Goal: Transaction & Acquisition: Obtain resource

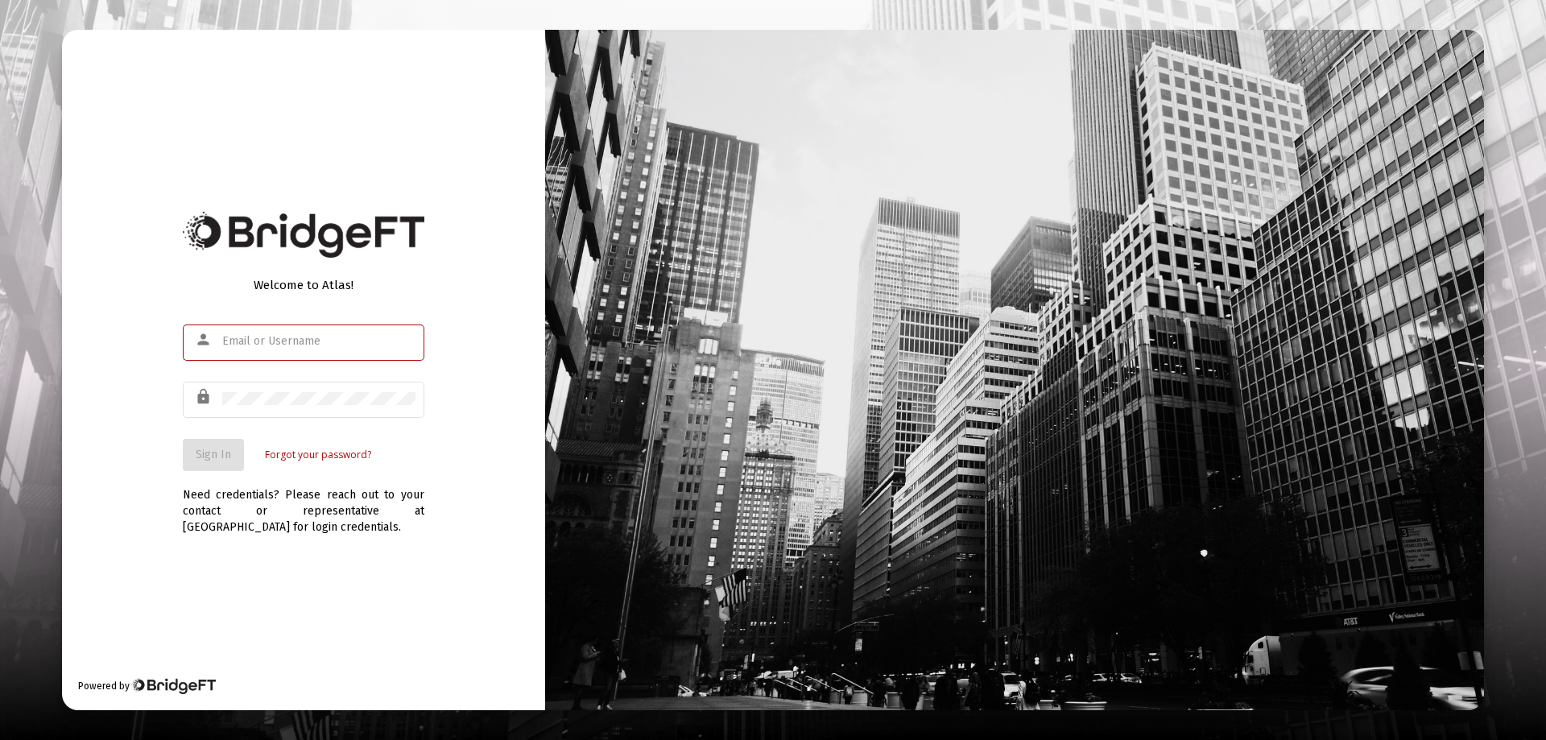
type input "[EMAIL_ADDRESS][DOMAIN_NAME]"
click at [138, 438] on div "Welcome to Atlas! person [EMAIL_ADDRESS][DOMAIN_NAME] lock Sign In Forgot your …" at bounding box center [303, 370] width 483 height 680
click at [203, 455] on span "Sign In" at bounding box center [213, 455] width 35 height 14
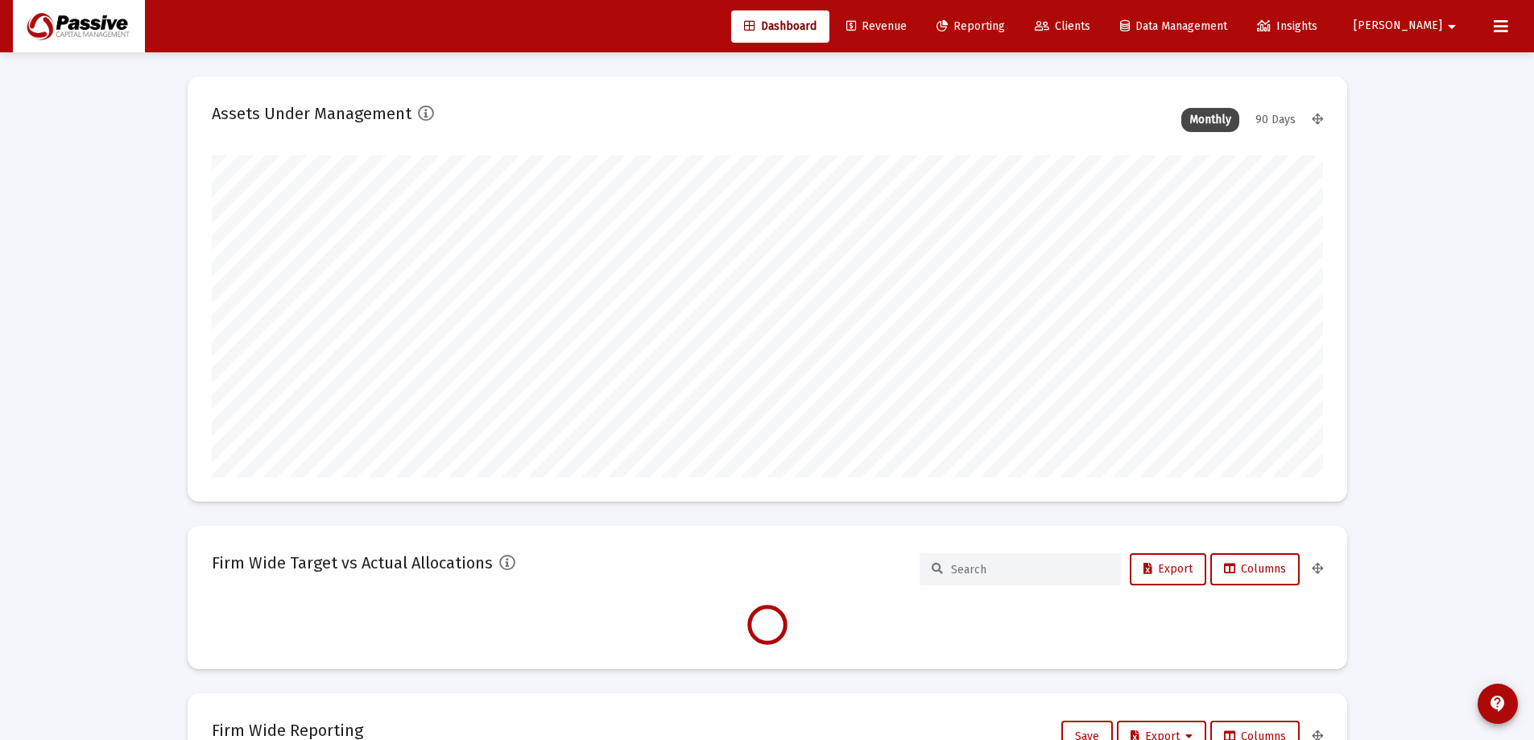
type input "[DATE]"
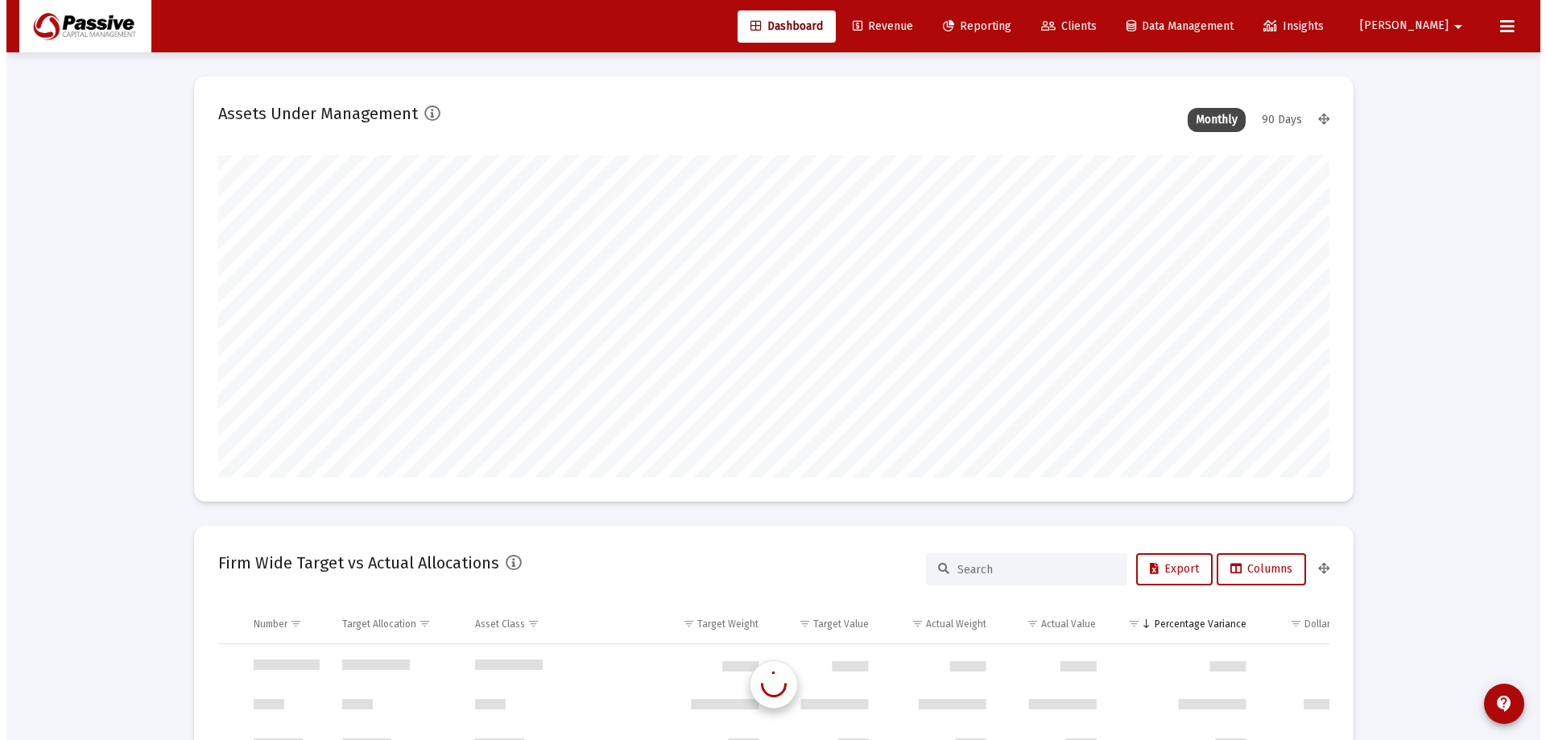
scroll to position [773, 0]
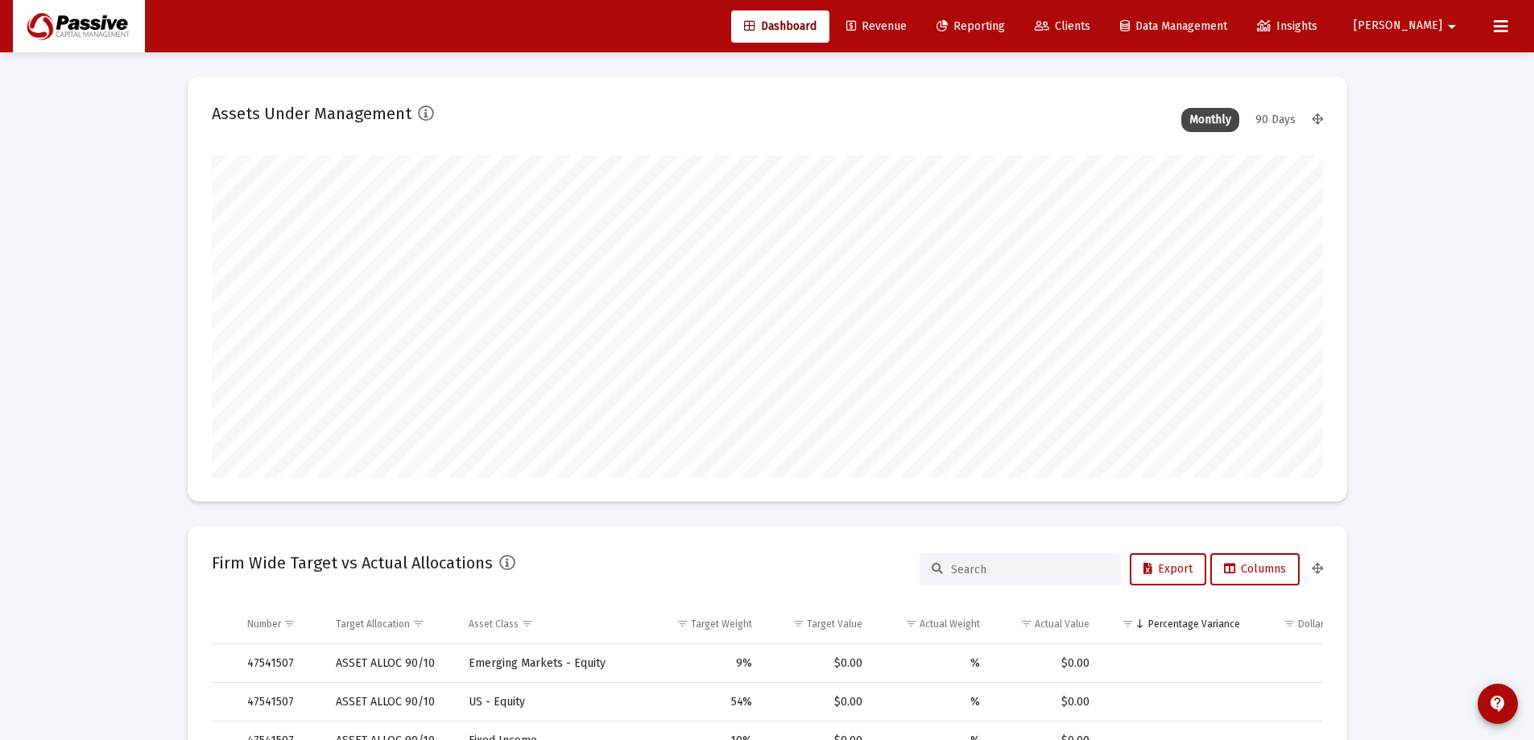
click at [1005, 22] on span "Reporting" at bounding box center [970, 26] width 68 height 14
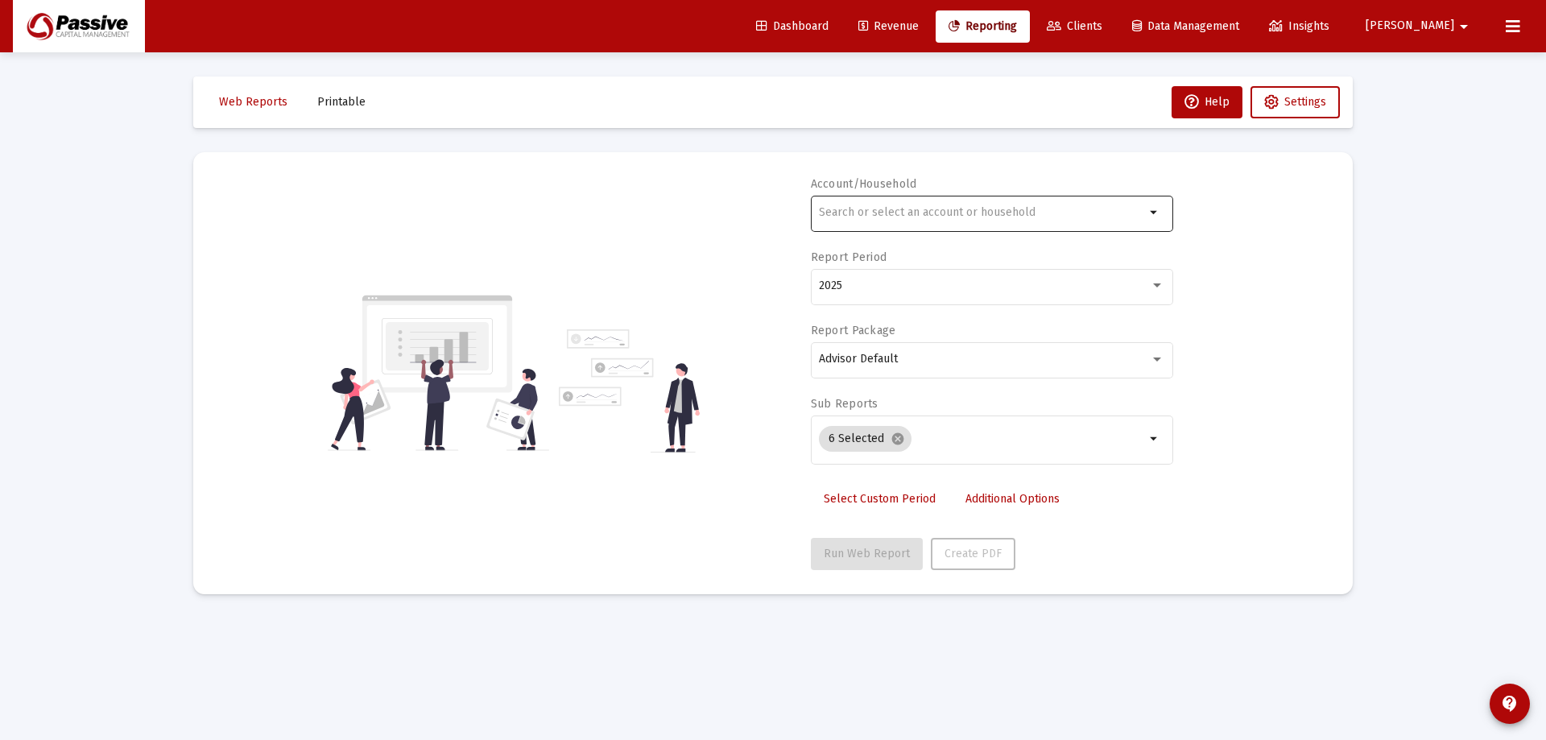
click at [964, 211] on input "text" at bounding box center [982, 212] width 326 height 13
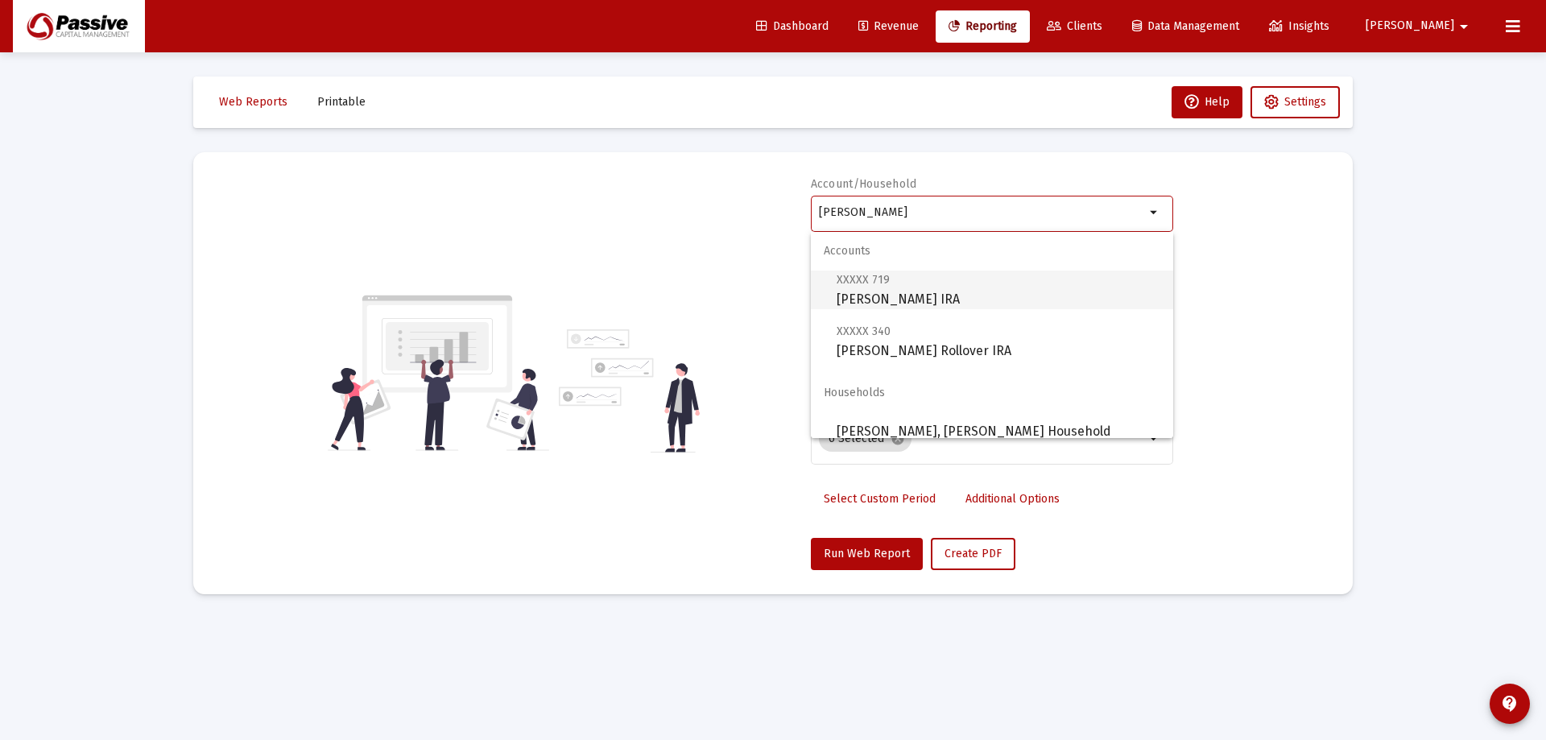
click at [956, 287] on span "XXXXX 719 [PERSON_NAME] IRA" at bounding box center [999, 289] width 324 height 39
type input "[PERSON_NAME] IRA"
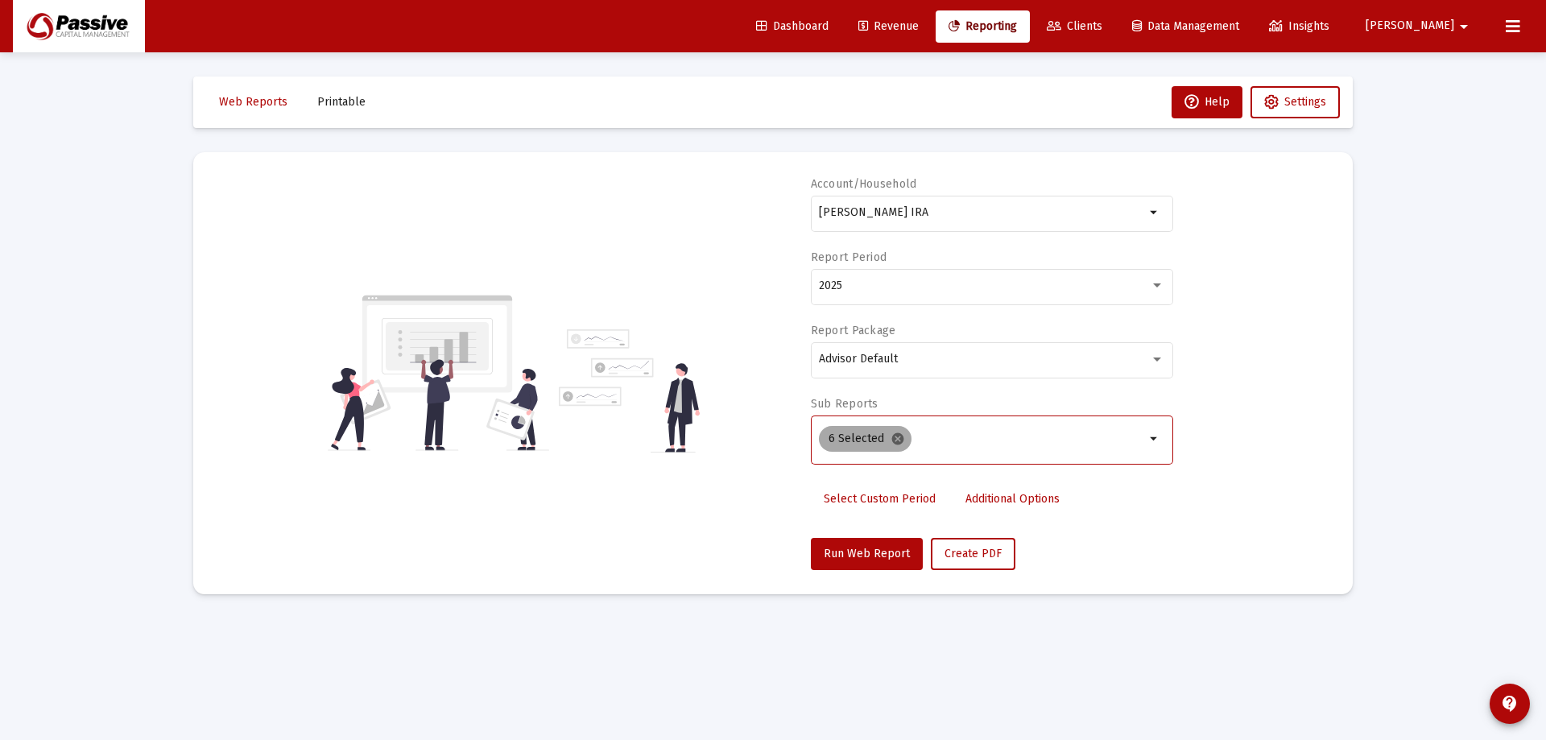
click at [897, 445] on mat-icon "cancel" at bounding box center [898, 439] width 14 height 14
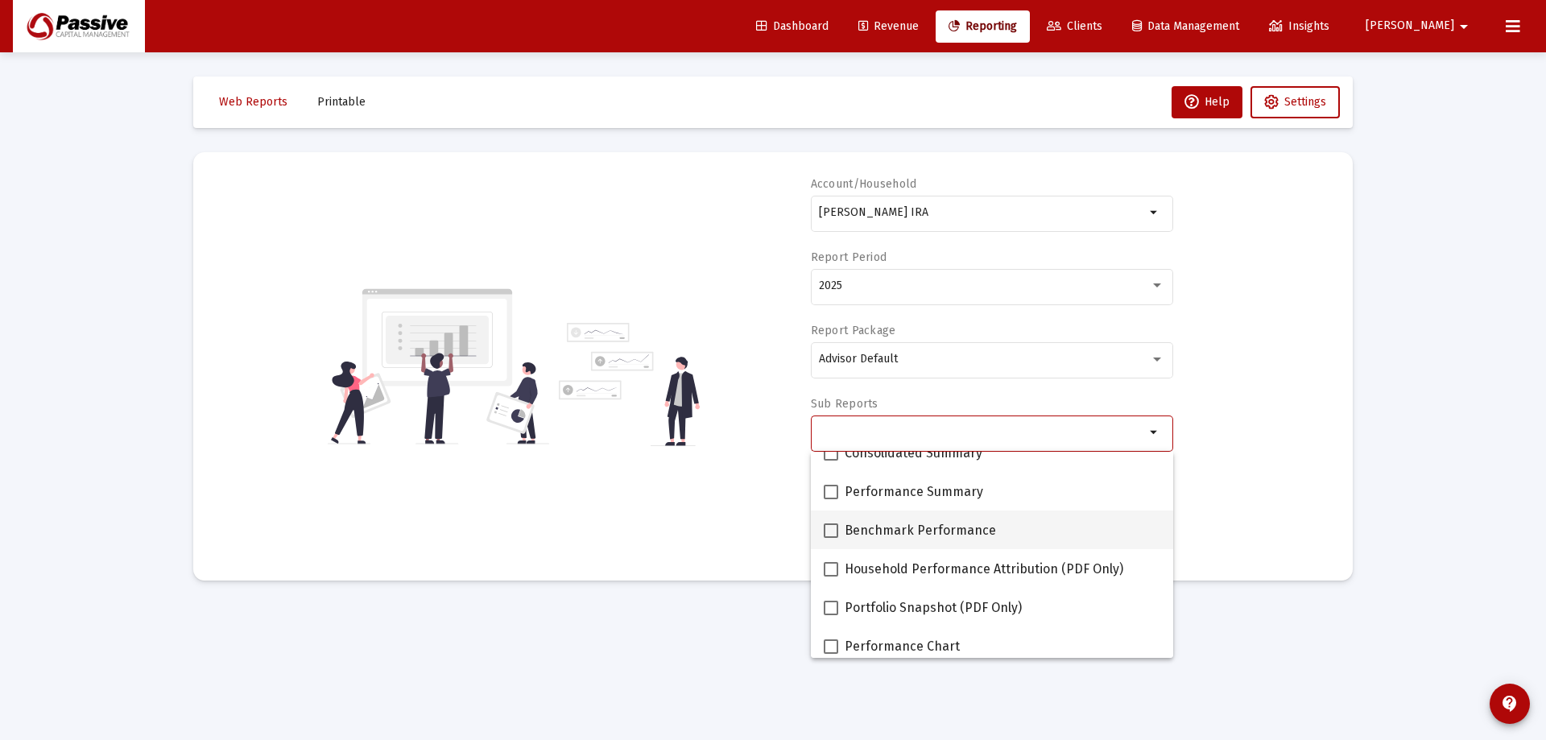
scroll to position [81, 0]
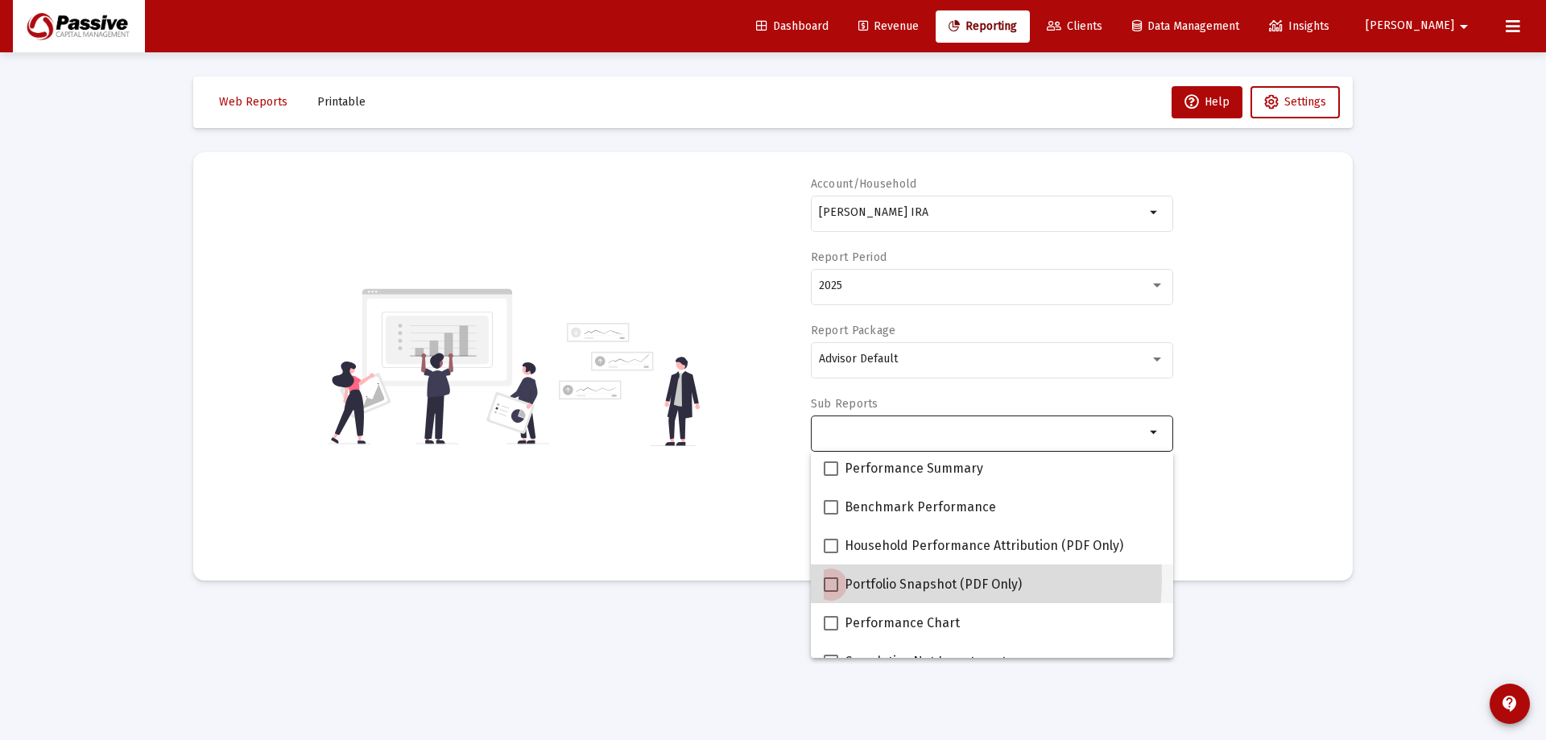
click at [882, 578] on span "Portfolio Snapshot (PDF Only)" at bounding box center [933, 584] width 177 height 19
click at [831, 592] on input "Portfolio Snapshot (PDF Only)" at bounding box center [830, 592] width 1 height 1
checkbox input "true"
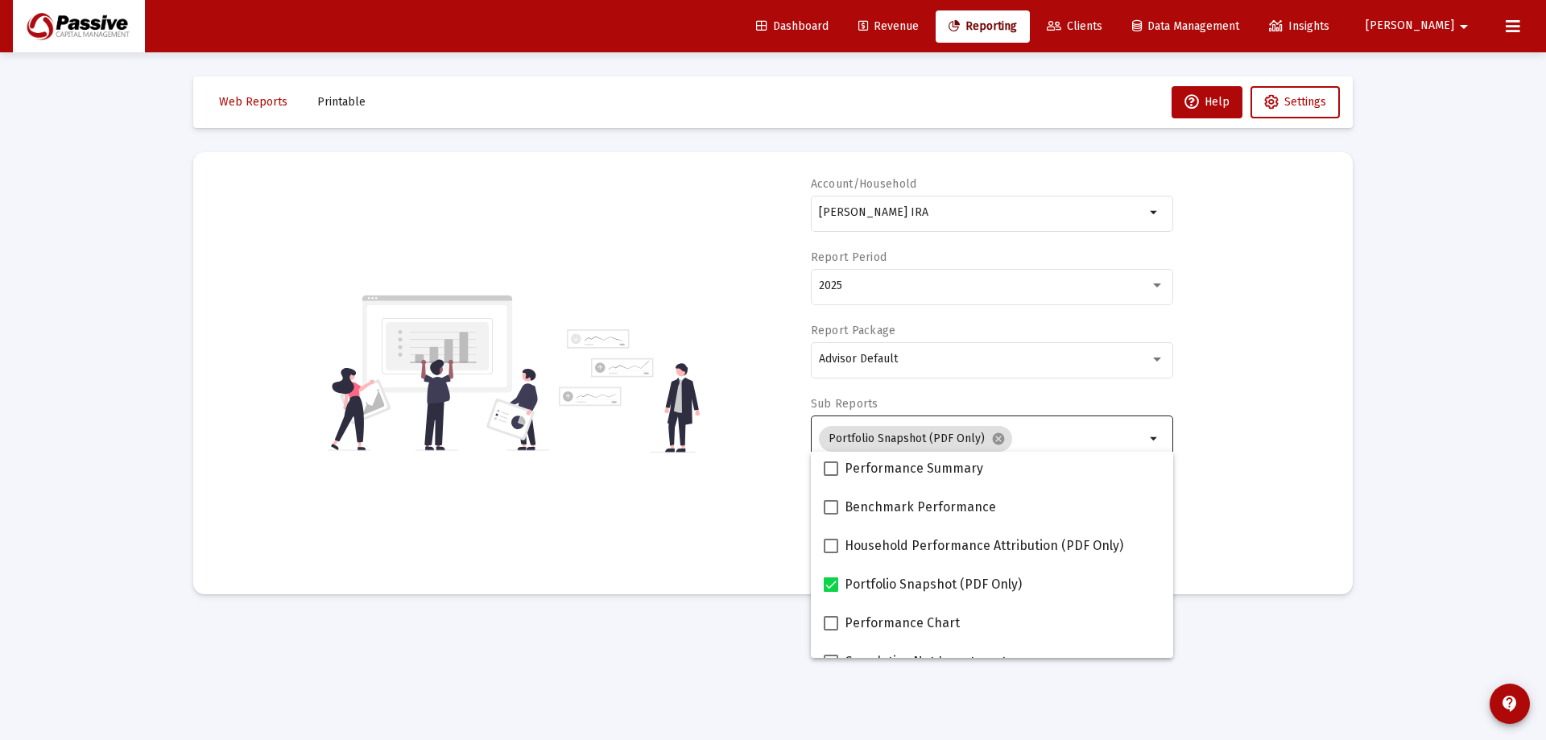
click at [1259, 477] on div "Account/[PERSON_NAME] IRA arrow_drop_down Report Period 2025 Report Package Adv…" at bounding box center [772, 373] width 1111 height 394
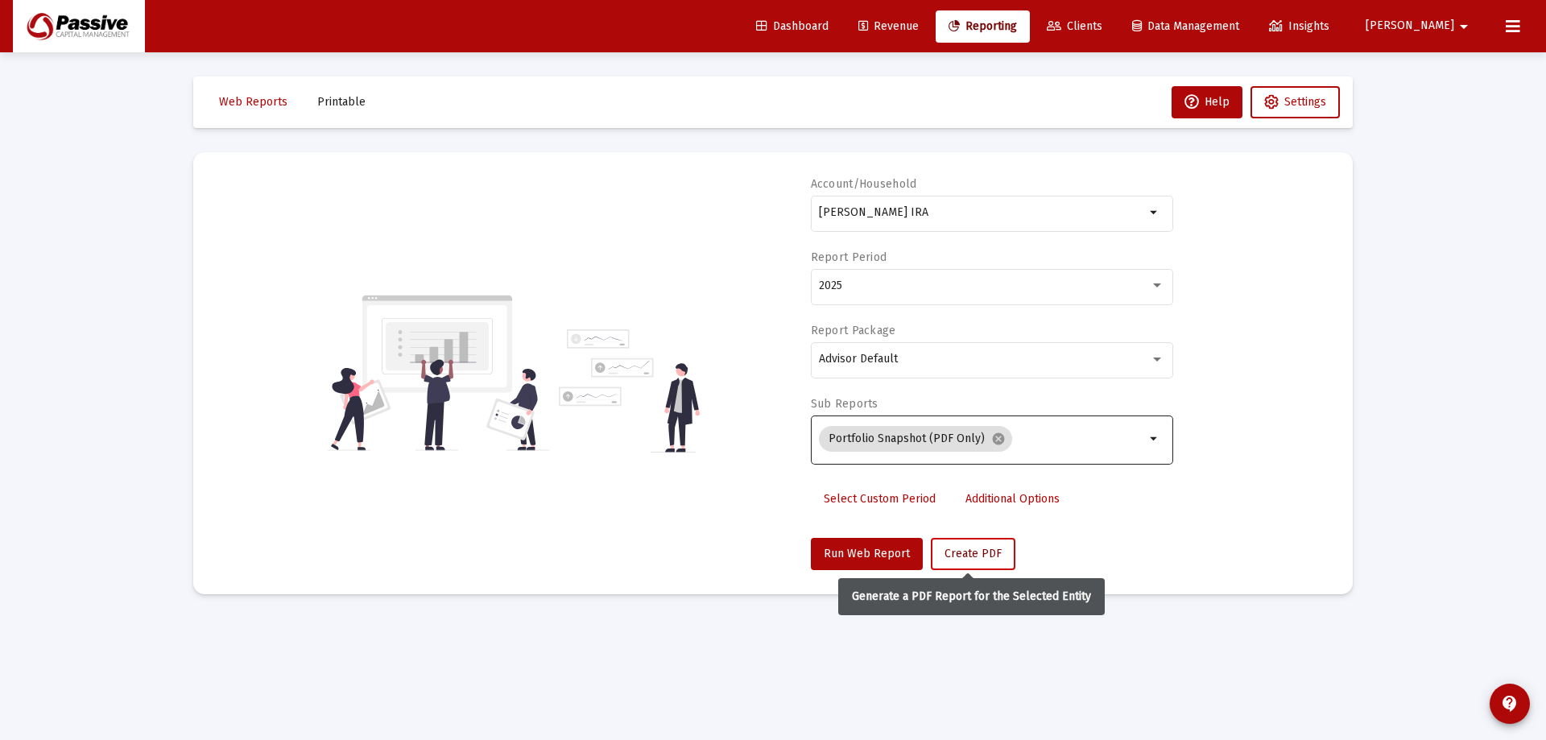
click at [956, 550] on span "Create PDF" at bounding box center [972, 554] width 57 height 14
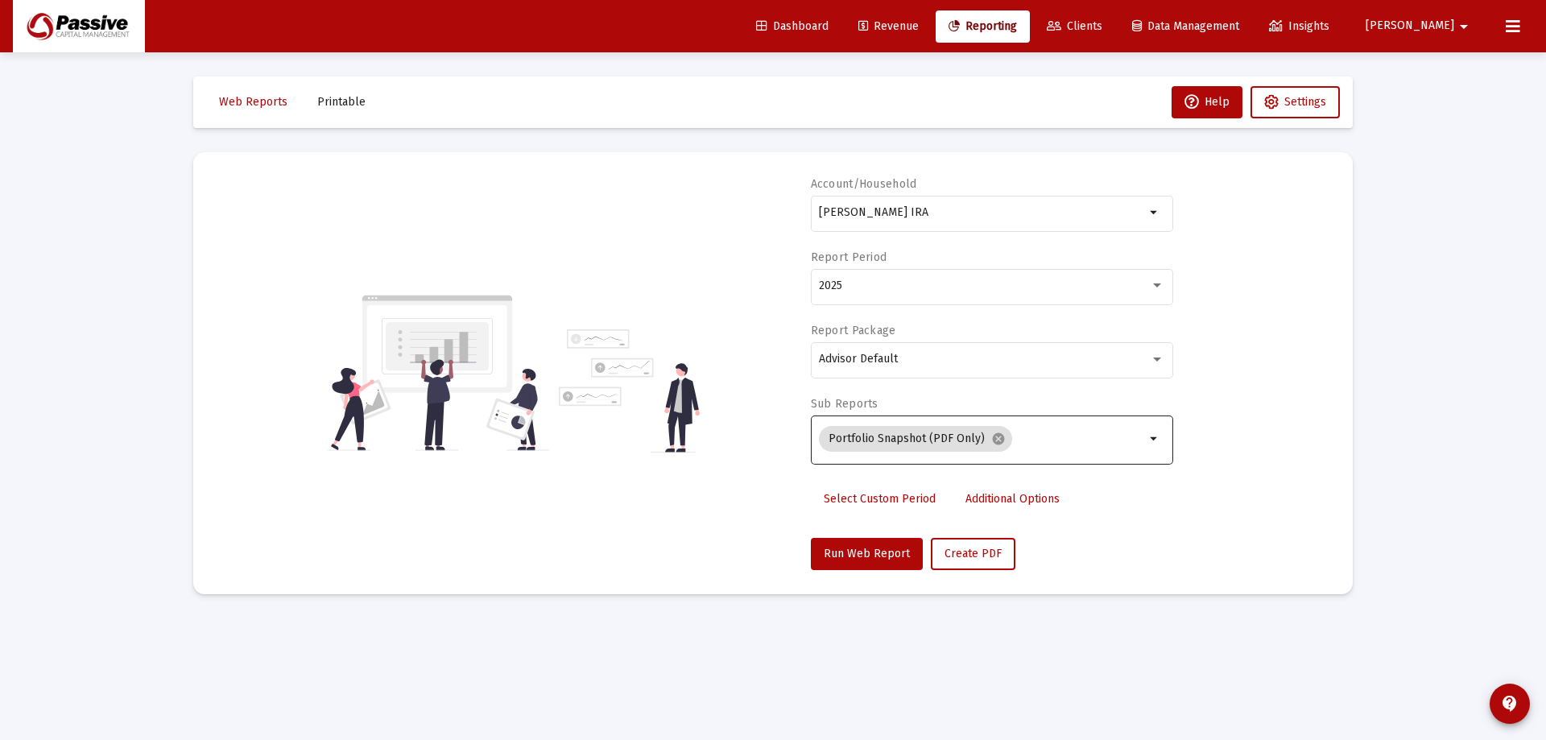
click at [1498, 264] on div "Loading... Web Reports Printable Help Settings Account/[PERSON_NAME] IRA arrow_…" at bounding box center [773, 370] width 1546 height 740
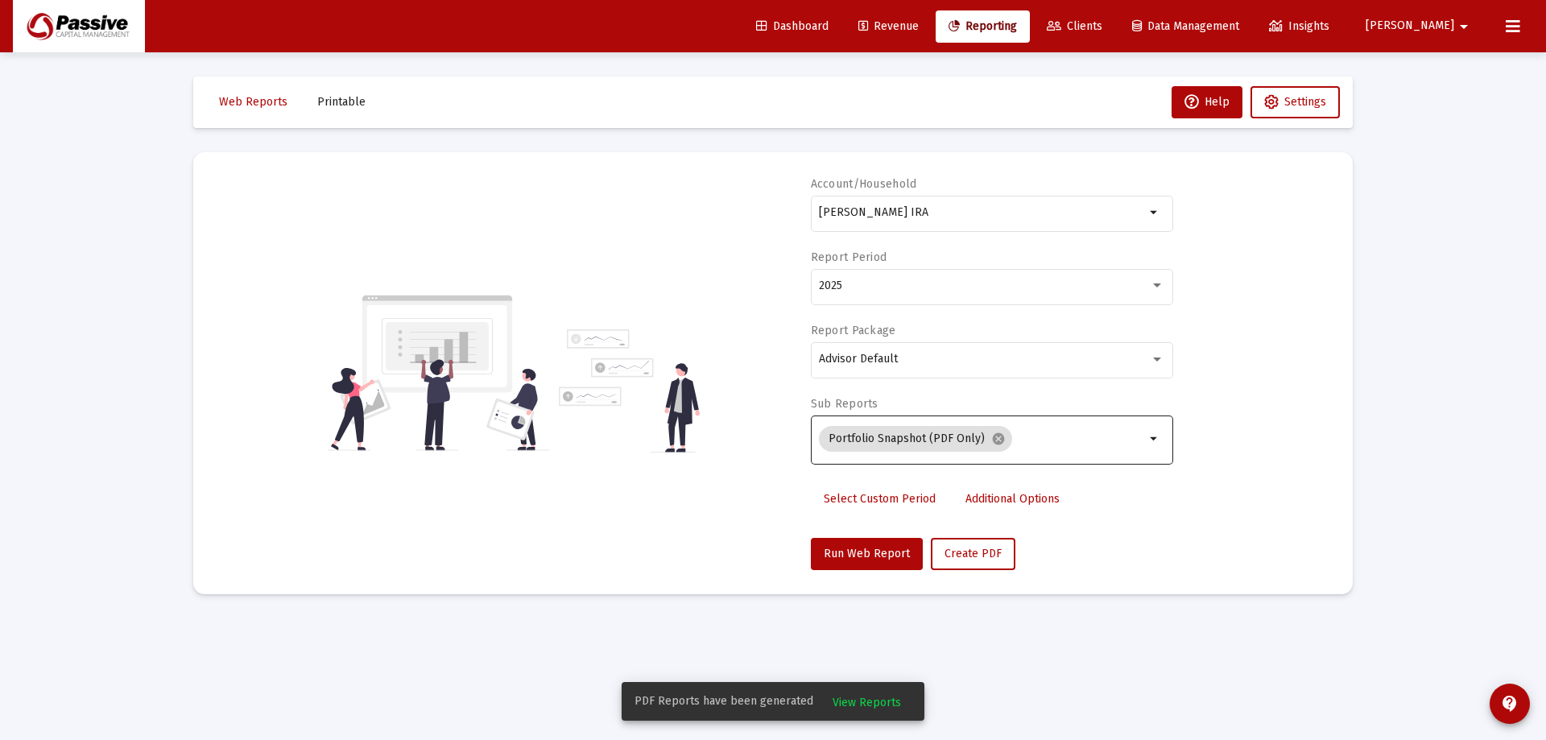
click at [333, 112] on button "Printable" at bounding box center [341, 102] width 74 height 32
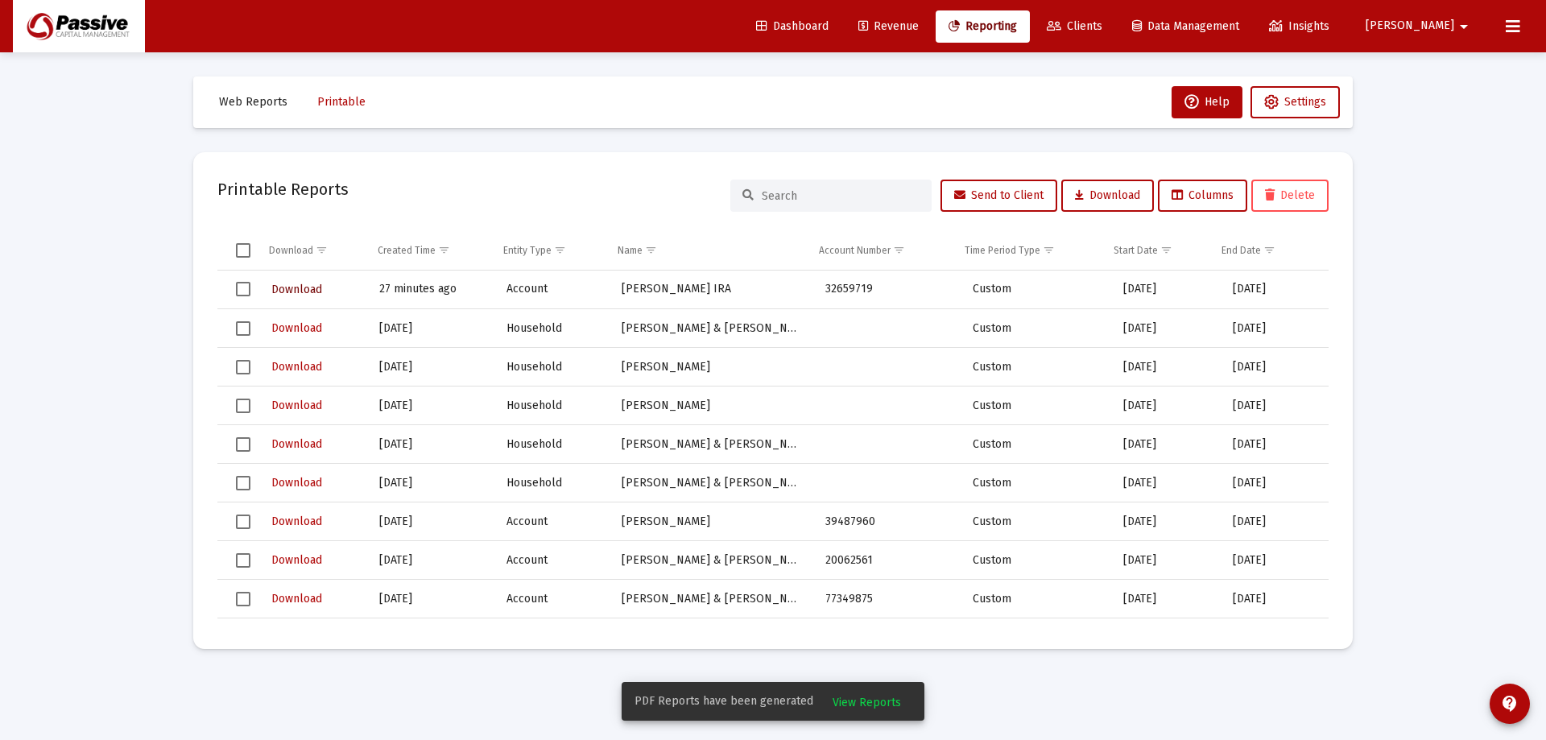
click at [297, 295] on span "Download" at bounding box center [296, 290] width 51 height 14
